Goal: Navigation & Orientation: Find specific page/section

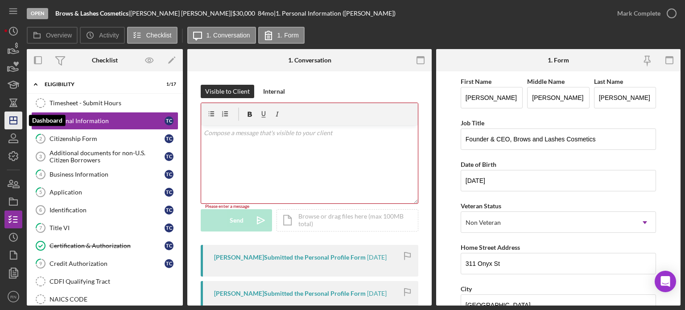
click at [16, 115] on icon "Icon/Dashboard" at bounding box center [13, 120] width 22 height 22
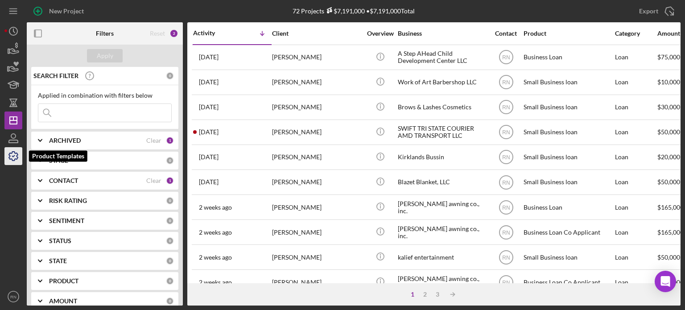
click at [16, 158] on icon "button" at bounding box center [13, 156] width 22 height 22
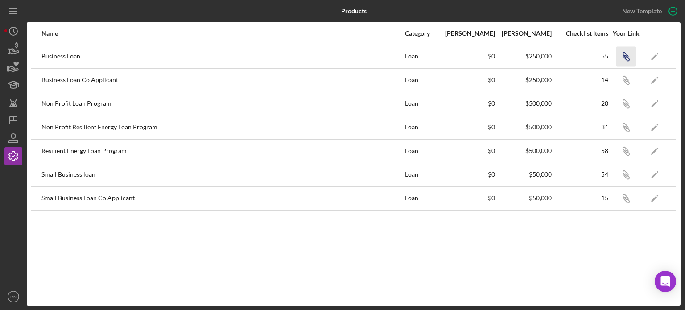
click at [624, 56] on icon "button" at bounding box center [626, 57] width 5 height 5
